Goal: Task Accomplishment & Management: Manage account settings

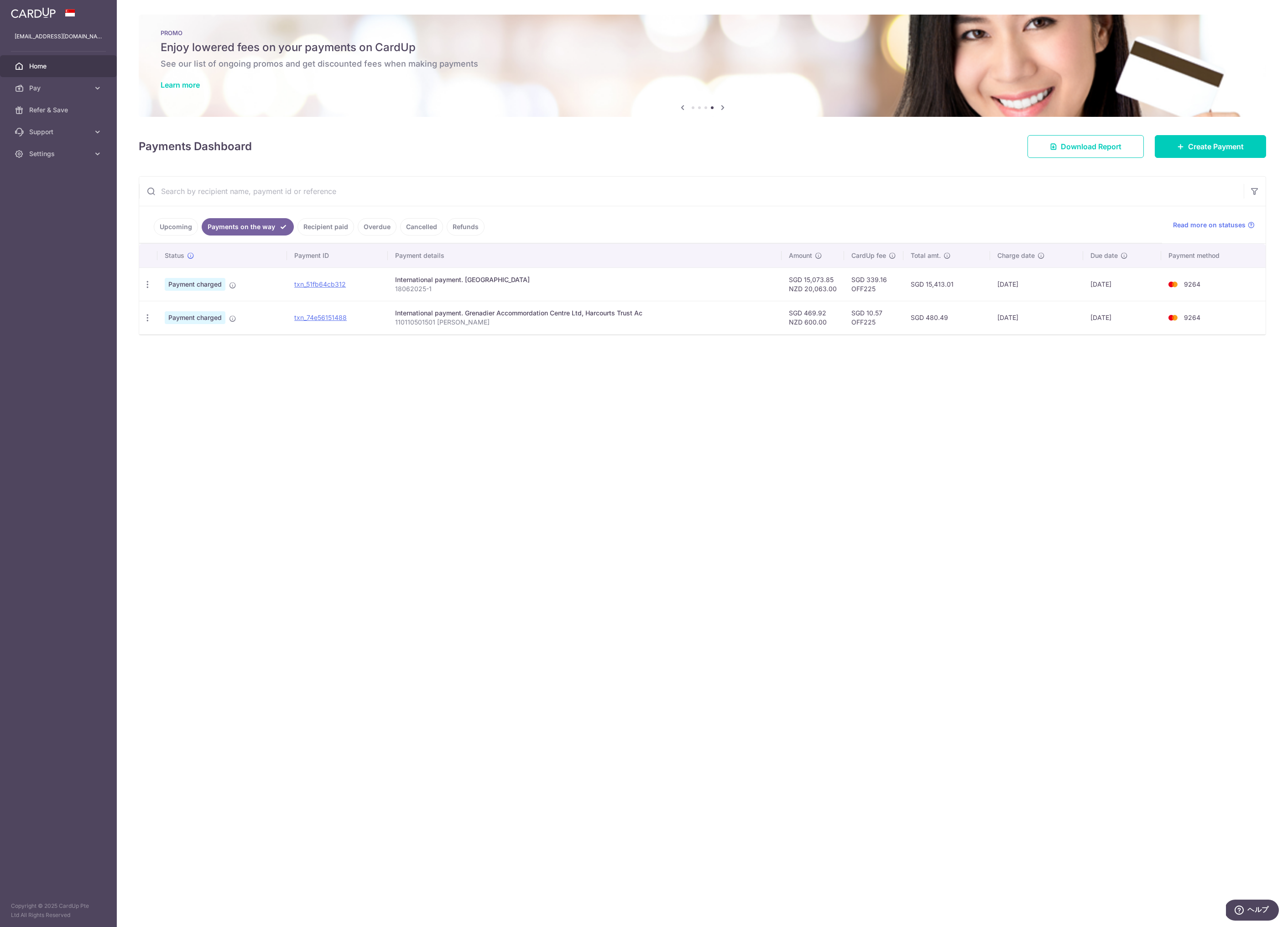
click at [430, 597] on div "× Pause Schedule Pause all future payments in this series Pause just this one p…" at bounding box center [702, 463] width 1171 height 927
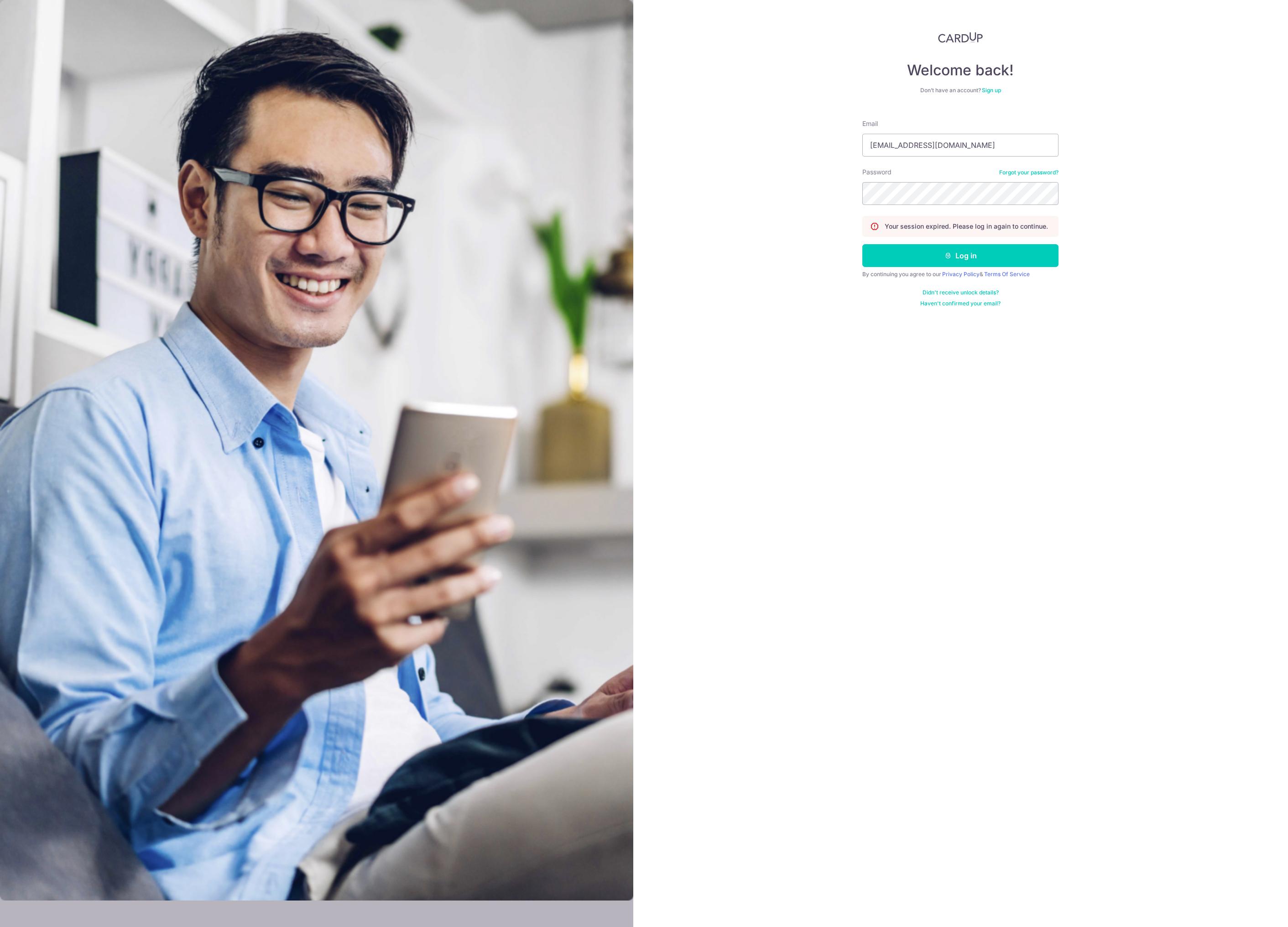
type input "[EMAIL_ADDRESS][DOMAIN_NAME]"
click at [805, 392] on div "Welcome back! Don’t have an account? Sign up Email [EMAIL_ADDRESS][DOMAIN_NAME]…" at bounding box center [960, 463] width 655 height 927
click at [946, 253] on icon "submit" at bounding box center [948, 255] width 7 height 7
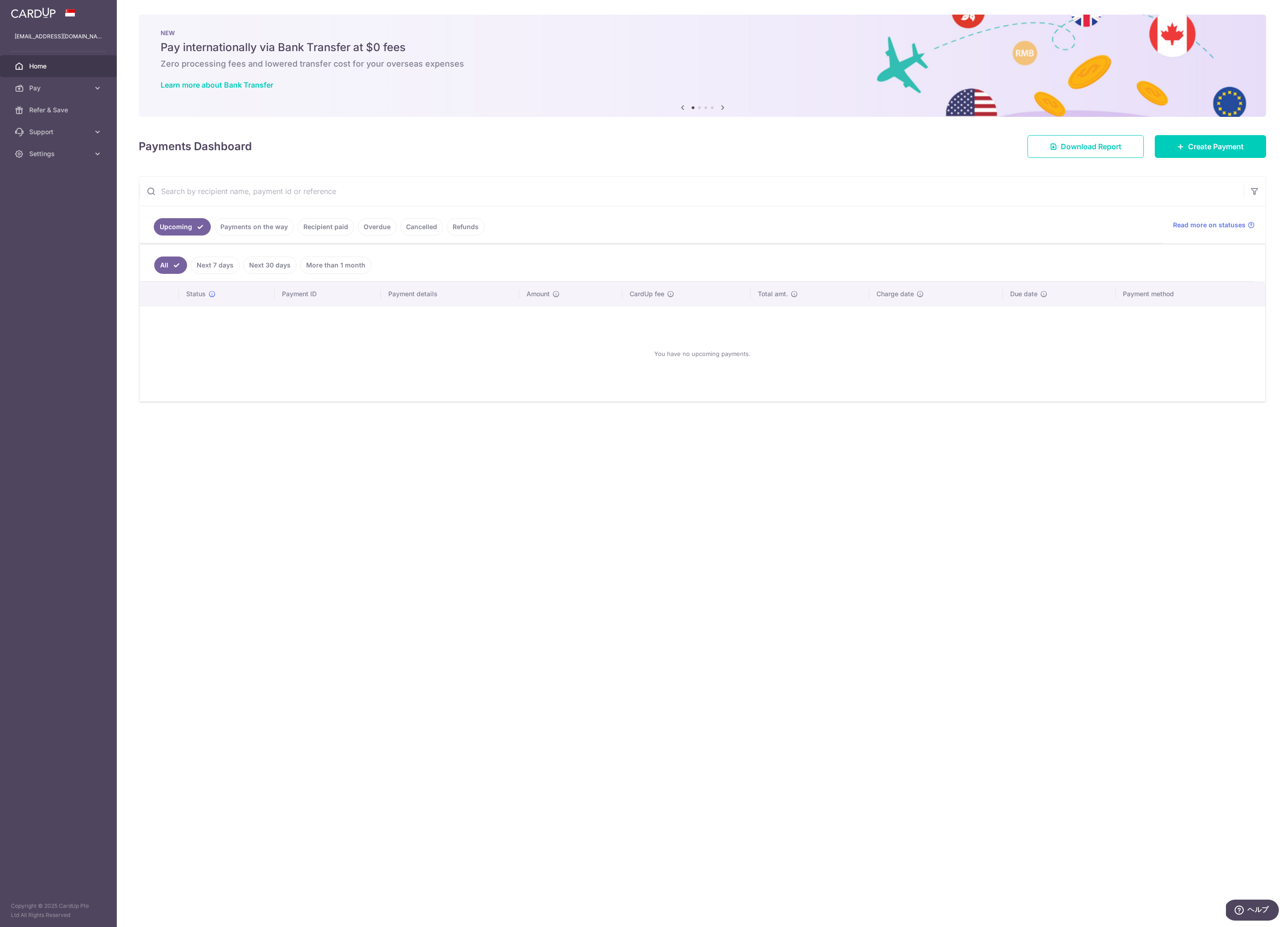
click at [268, 227] on link "Payments on the way" at bounding box center [254, 227] width 79 height 17
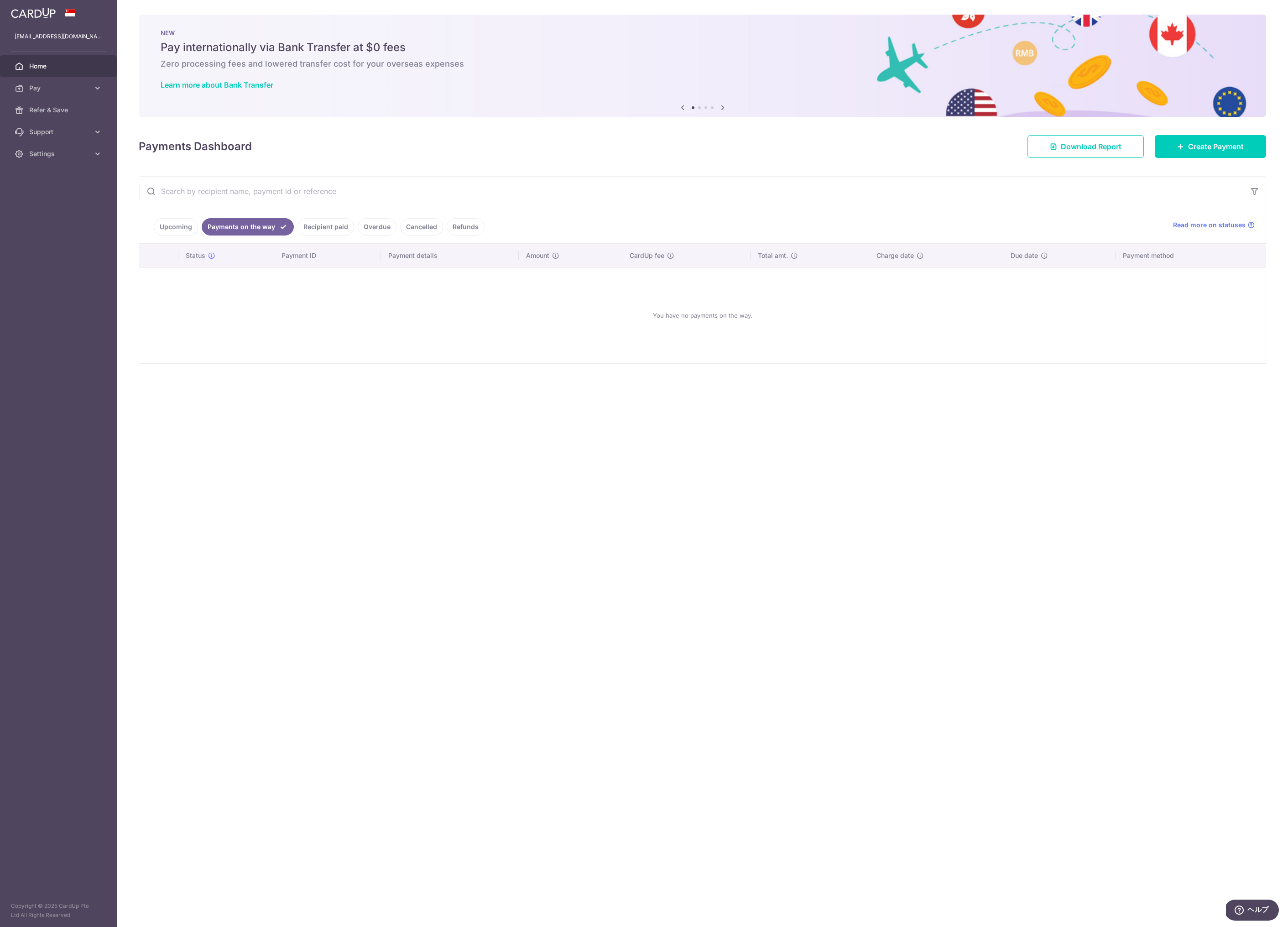
click at [329, 232] on link "Recipient paid" at bounding box center [326, 227] width 56 height 17
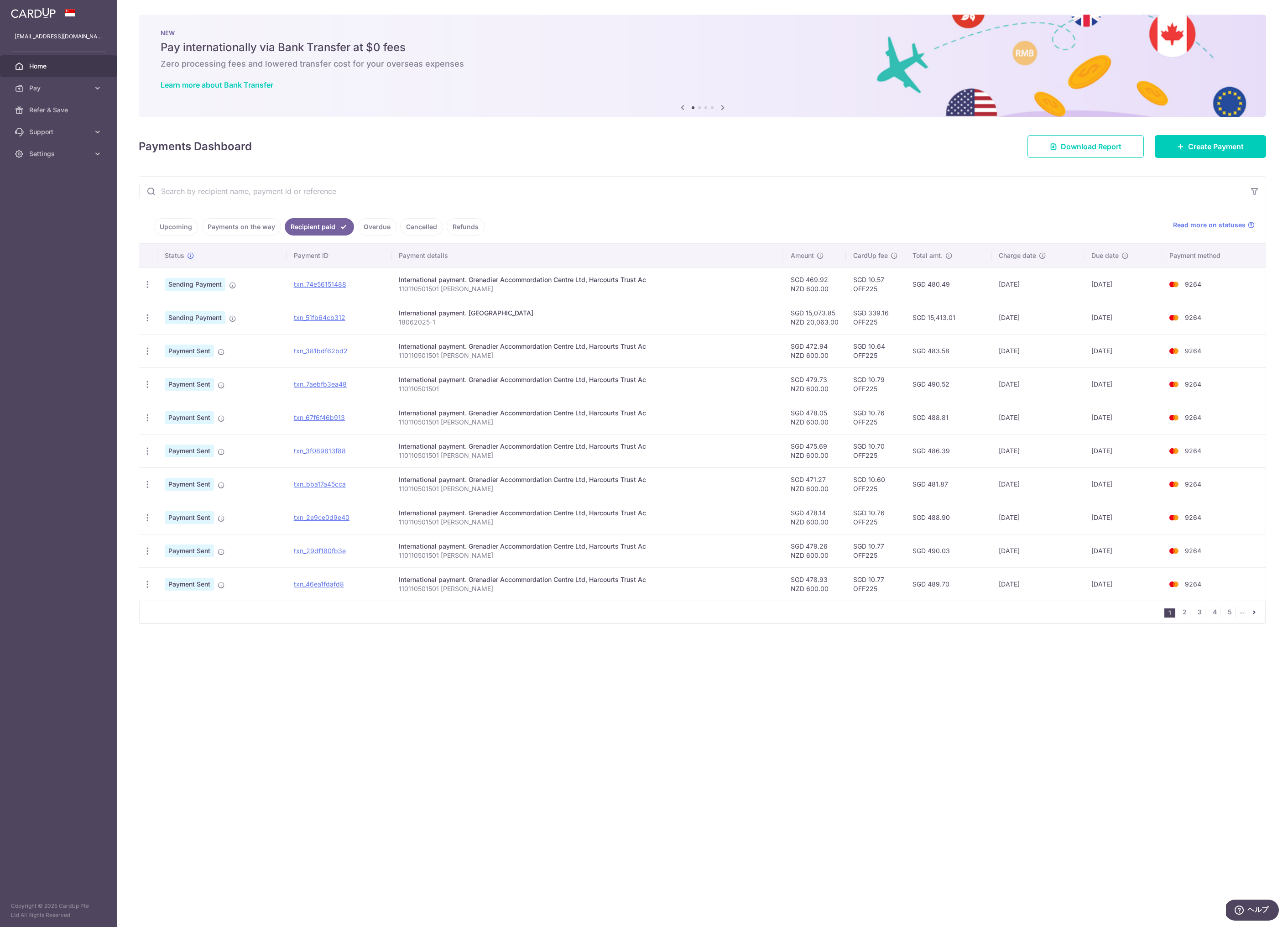
click at [436, 116] on img at bounding box center [702, 66] width 1127 height 103
